Goal: Check status

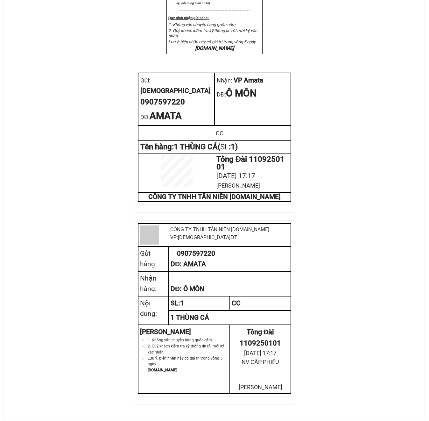
scroll to position [250, 0]
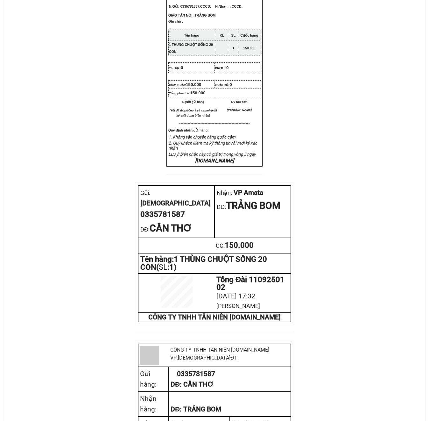
scroll to position [212, 0]
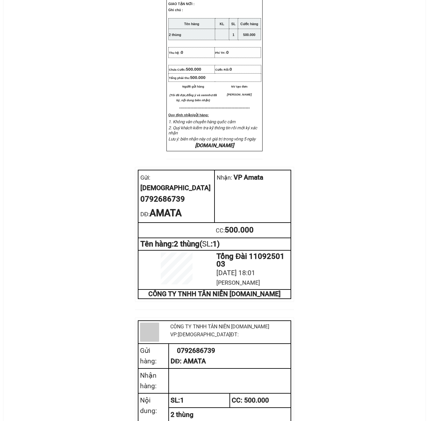
scroll to position [212, 0]
